Goal: Information Seeking & Learning: Compare options

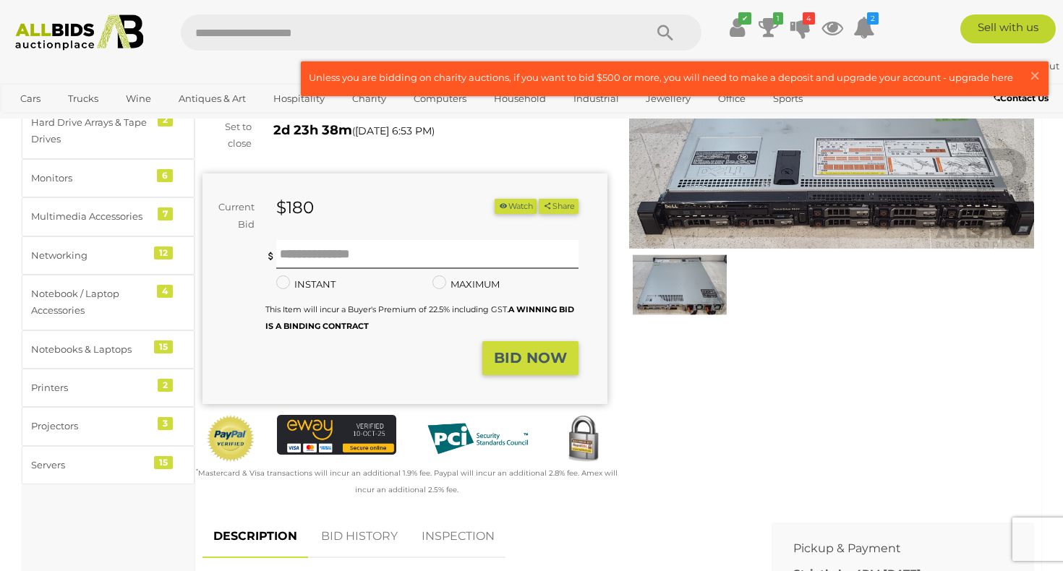
scroll to position [192, 0]
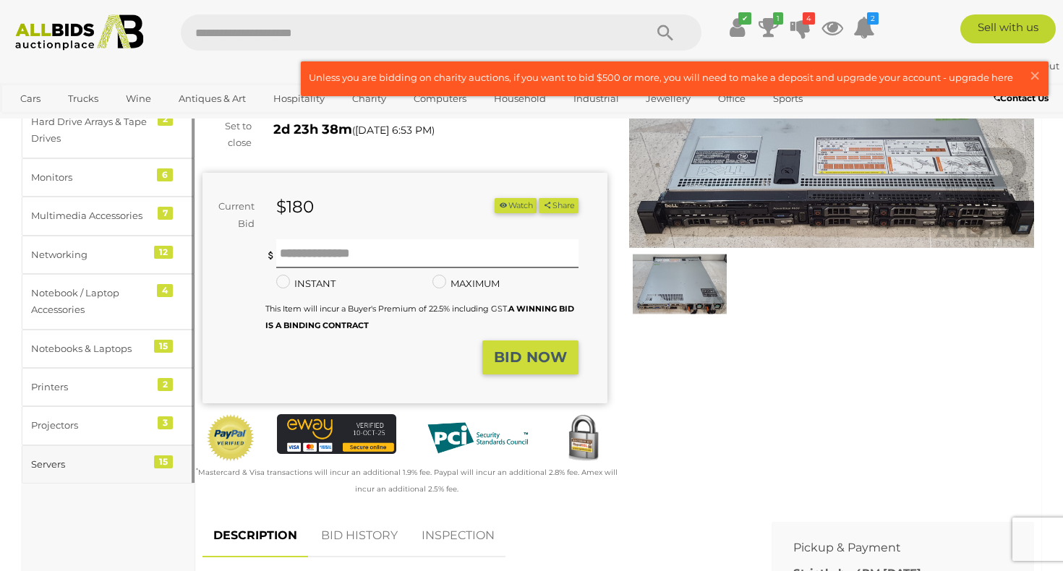
click at [123, 469] on div "Servers" at bounding box center [90, 464] width 119 height 17
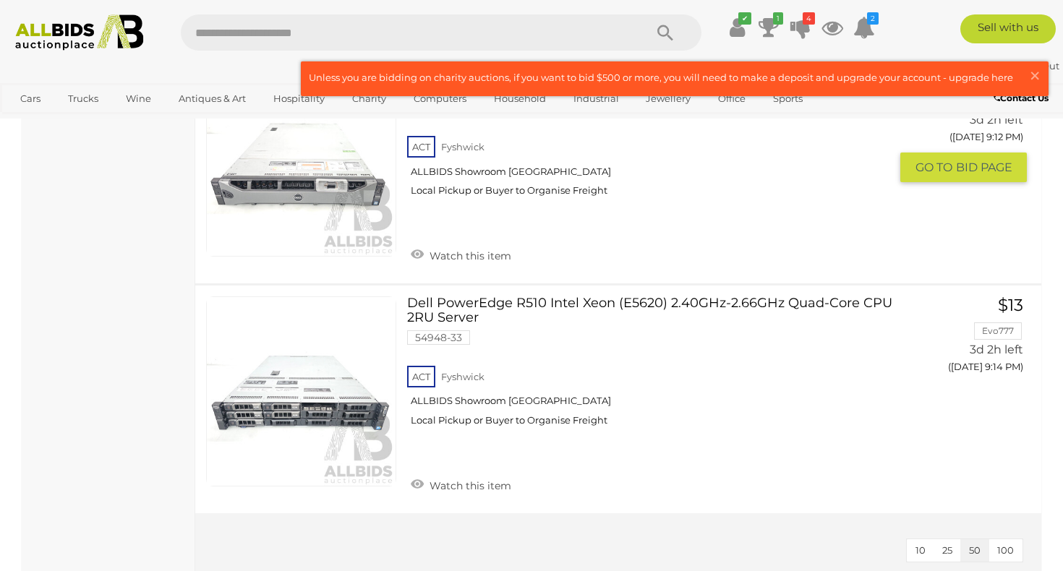
scroll to position [3313, 0]
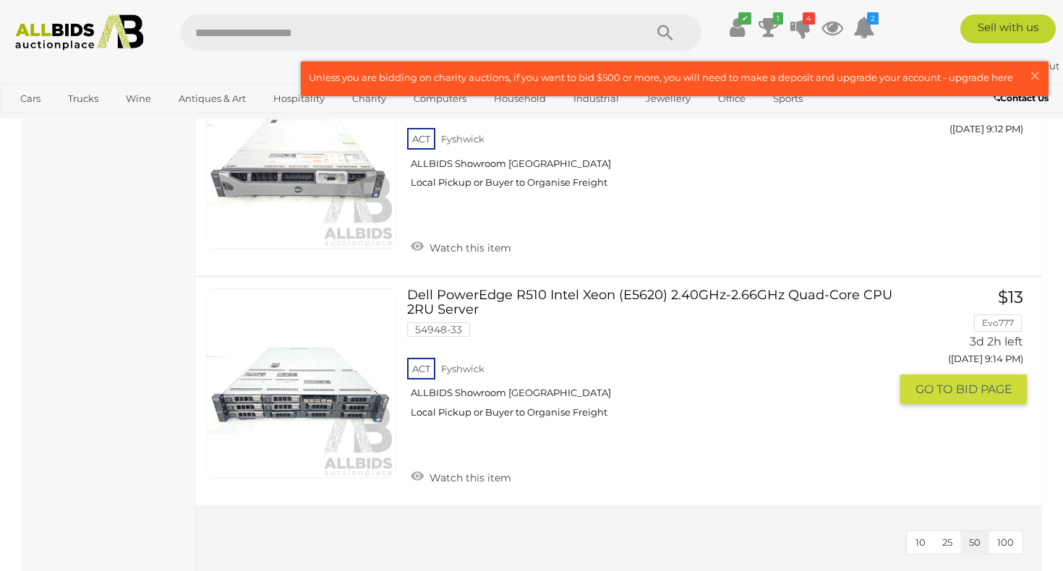
click at [582, 303] on link "Dell PowerEdge R510 Intel Xeon (E5620) 2.40GHz-2.66GHz Quad-Core CPU 2RU Server…" at bounding box center [654, 359] width 472 height 141
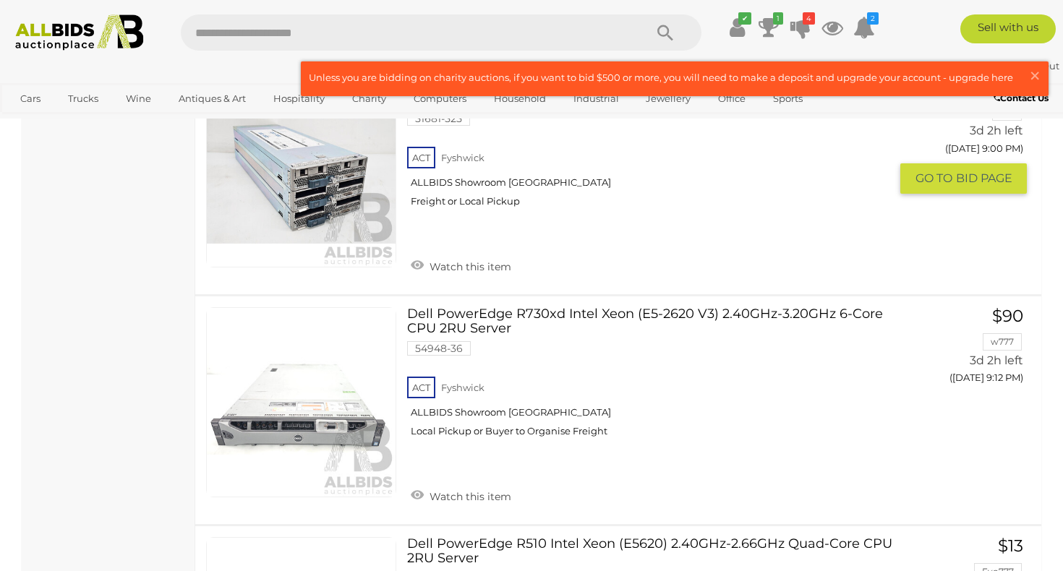
scroll to position [3069, 0]
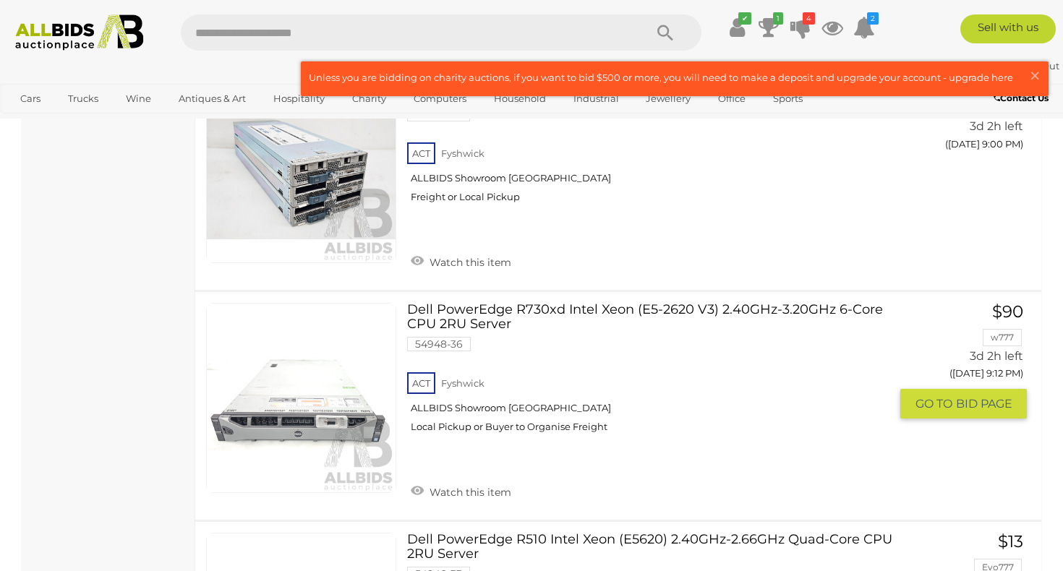
click at [570, 311] on link "Dell PowerEdge R730xd Intel Xeon (E5-2620 V3) 2.40GHz-3.20GHz 6-Core CPU 2RU Se…" at bounding box center [654, 373] width 472 height 141
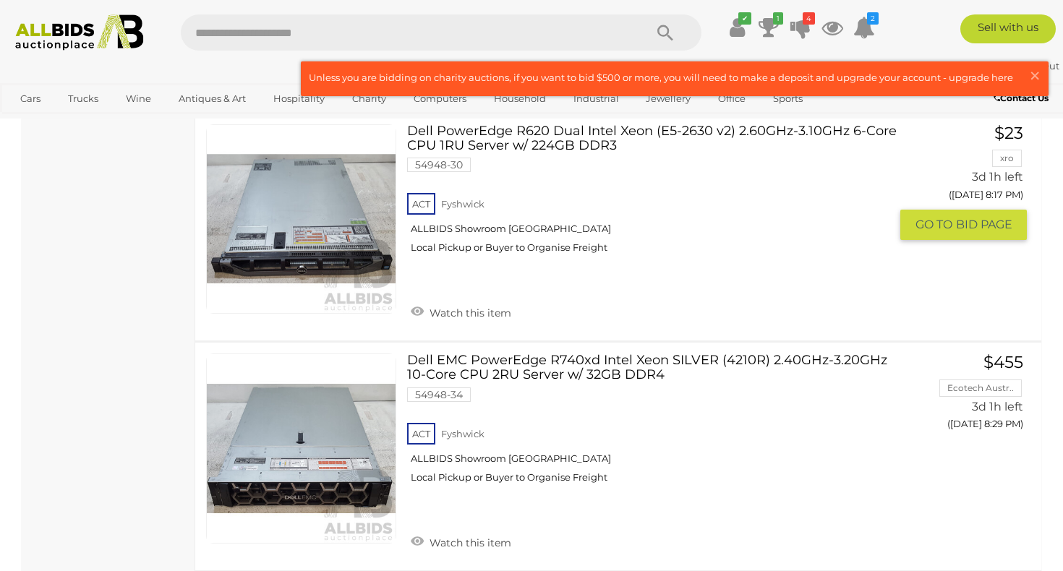
scroll to position [2070, 0]
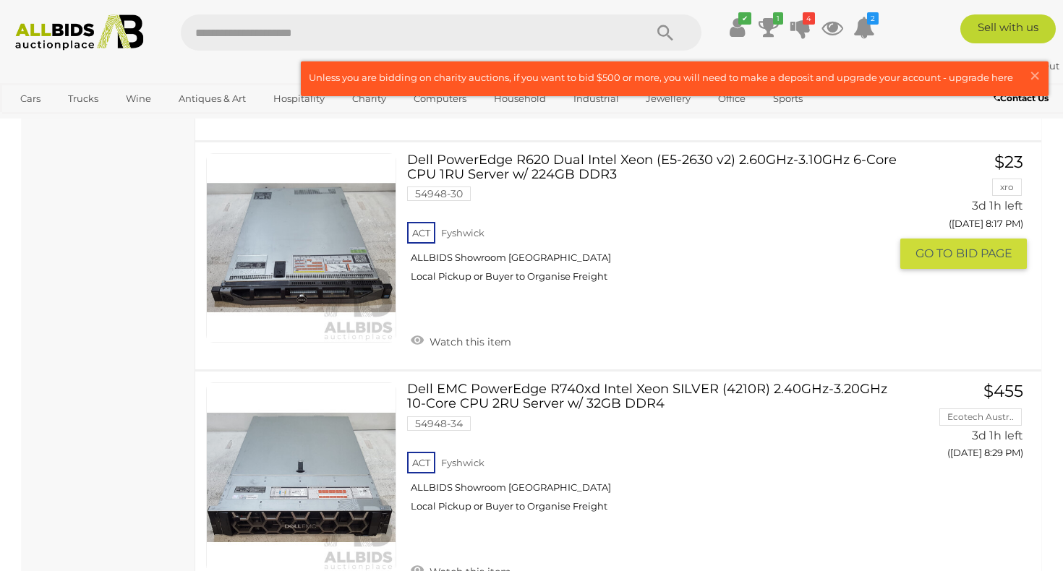
click at [574, 170] on link "Dell PowerEdge R620 Dual Intel Xeon (E5-2630 v2) 2.60GHz-3.10GHz 6-Core CPU 1RU…" at bounding box center [654, 223] width 472 height 141
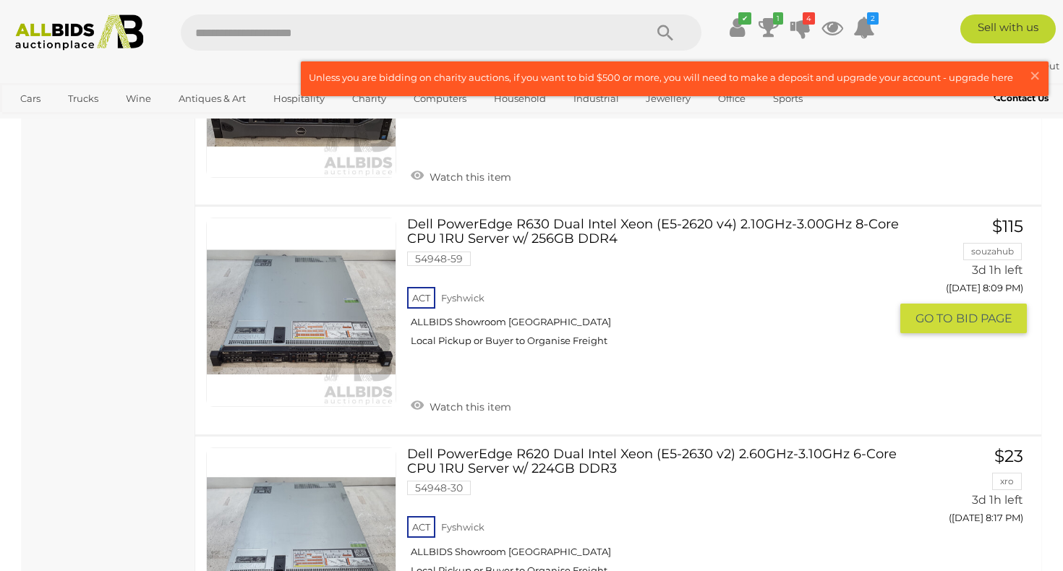
scroll to position [1774, 0]
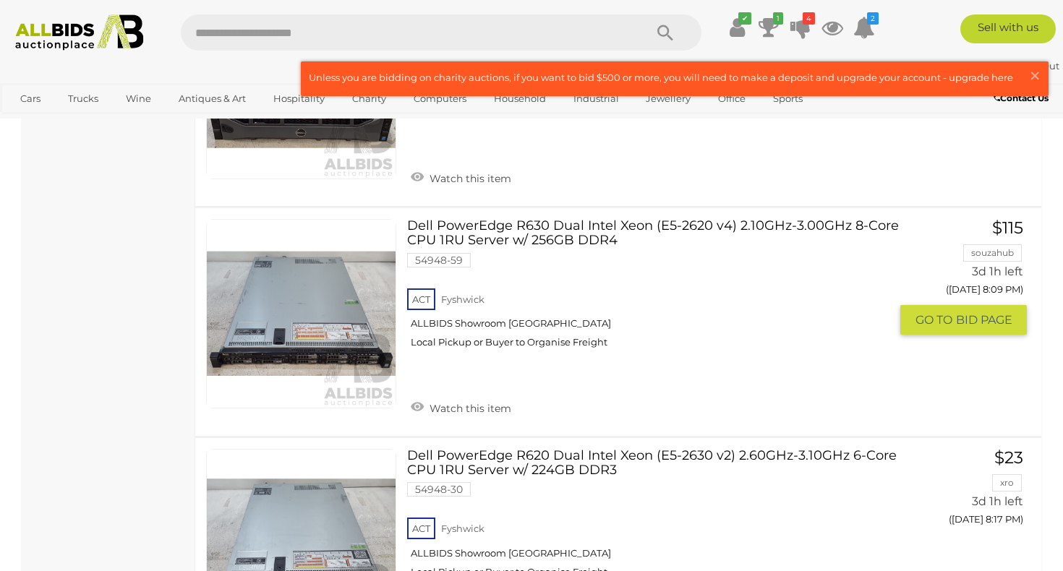
click at [648, 264] on link "Dell PowerEdge R630 Dual Intel Xeon (E5-2620 v4) 2.10GHz-3.00GHz 8-Core CPU 1RU…" at bounding box center [654, 289] width 472 height 141
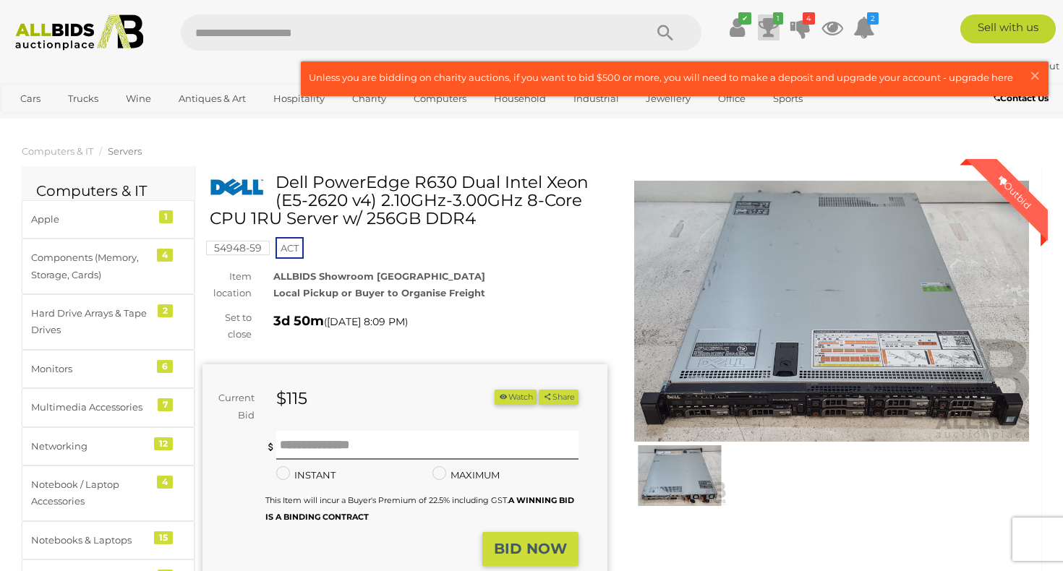
click at [770, 29] on icon at bounding box center [769, 27] width 20 height 26
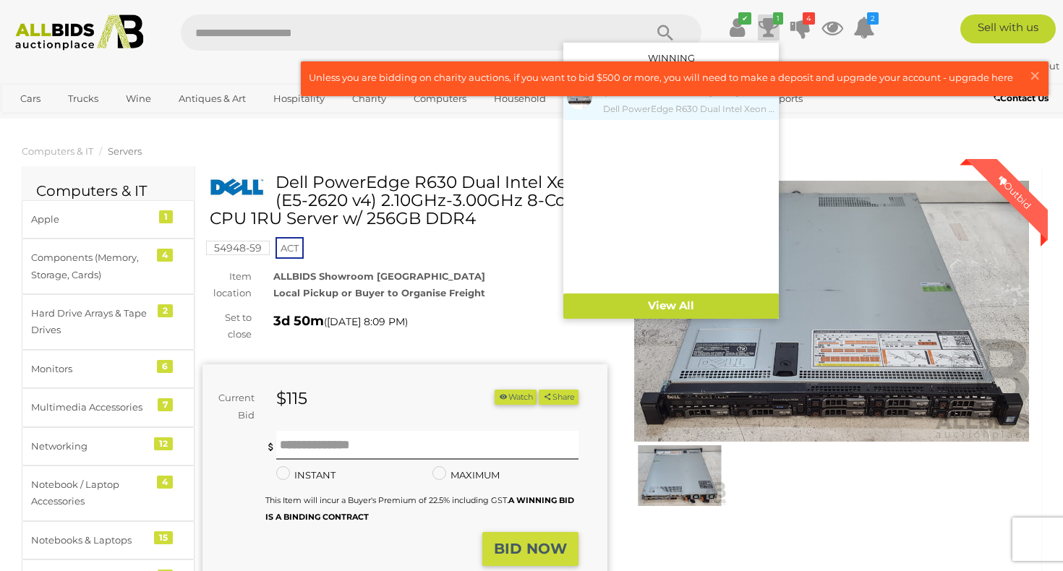
click at [700, 98] on div "$180.00 Tuesday 6:53 PM Dell PowerEdge R630 Dual Intel Xeon (E5-2620 v4) 2.10GH…" at bounding box center [689, 100] width 172 height 33
